Goal: Information Seeking & Learning: Learn about a topic

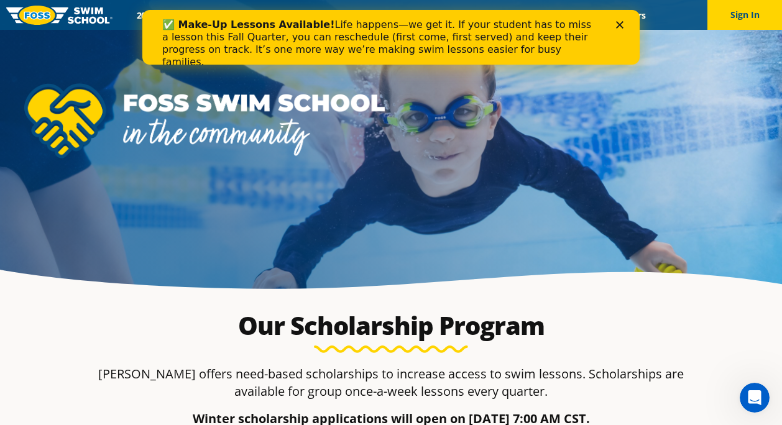
click at [622, 27] on polygon "Close" at bounding box center [619, 24] width 7 height 7
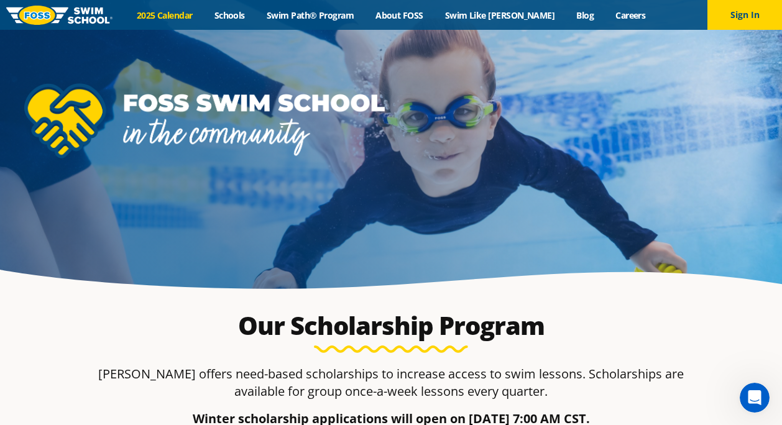
click at [181, 14] on link "2025 Calendar" at bounding box center [165, 15] width 78 height 12
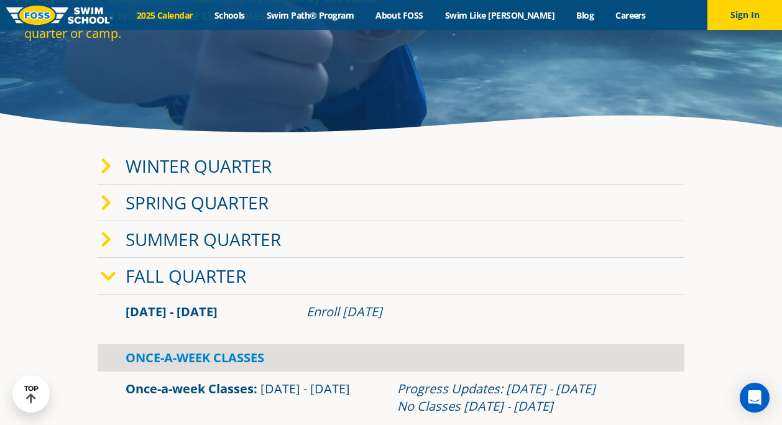
click at [225, 168] on link "Winter Quarter" at bounding box center [199, 166] width 146 height 24
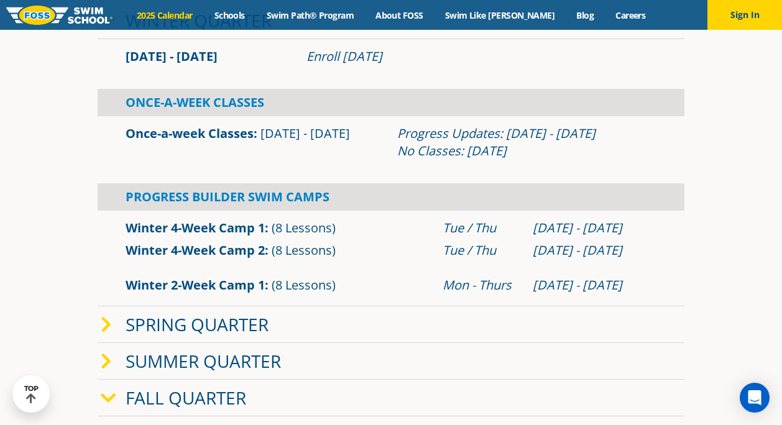
scroll to position [308, 0]
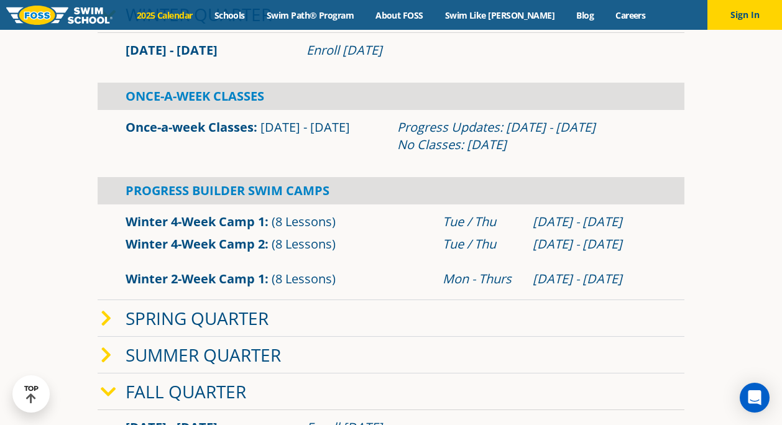
click at [236, 129] on link "Once-a-week Classes" at bounding box center [190, 127] width 128 height 17
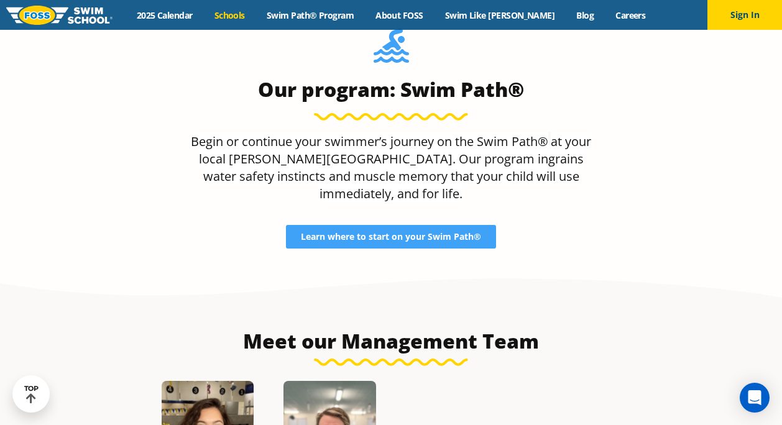
scroll to position [1077, 0]
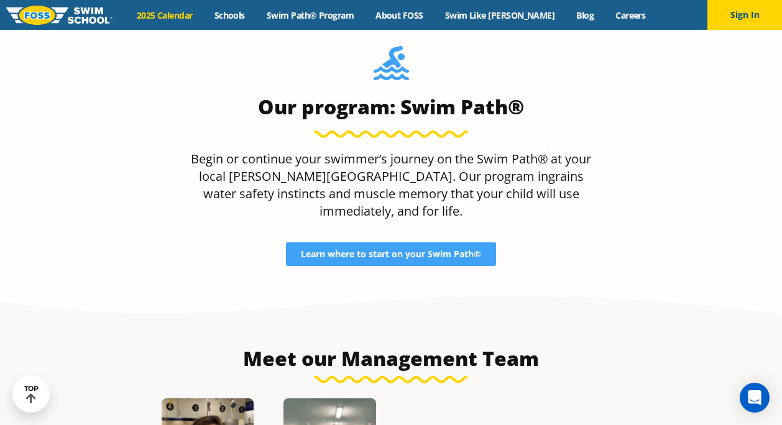
click at [165, 19] on link "2025 Calendar" at bounding box center [165, 15] width 78 height 12
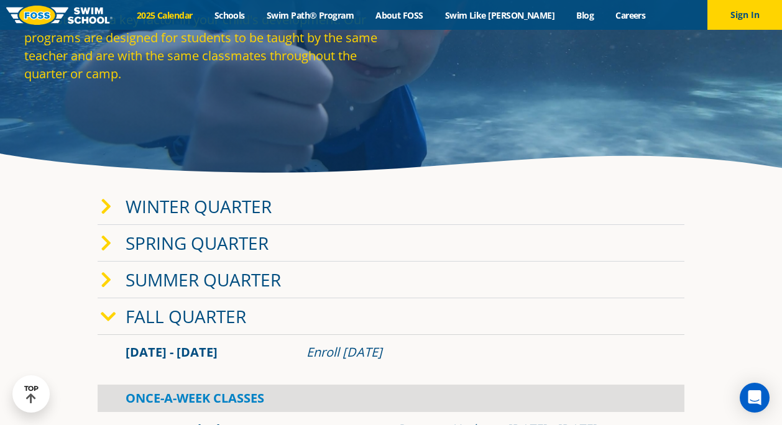
click at [222, 209] on link "Winter Quarter" at bounding box center [199, 206] width 146 height 24
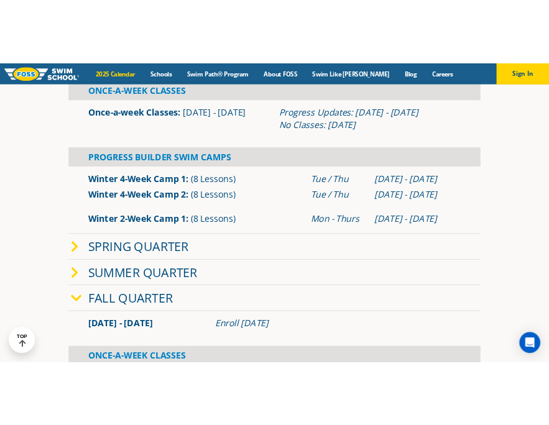
scroll to position [360, 0]
